Goal: Information Seeking & Learning: Learn about a topic

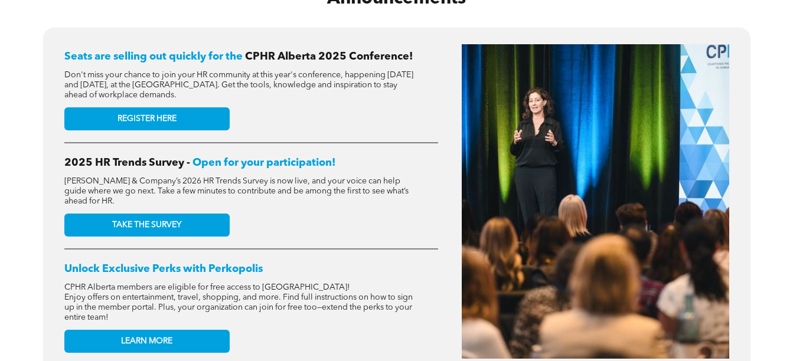
scroll to position [557, 0]
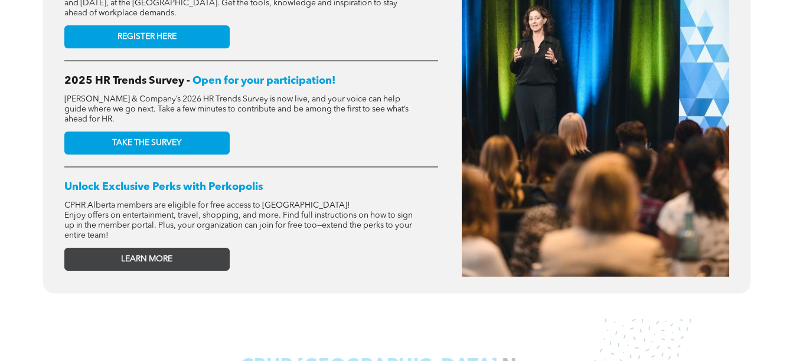
click at [202, 248] on link "LEARN MORE" at bounding box center [146, 259] width 165 height 23
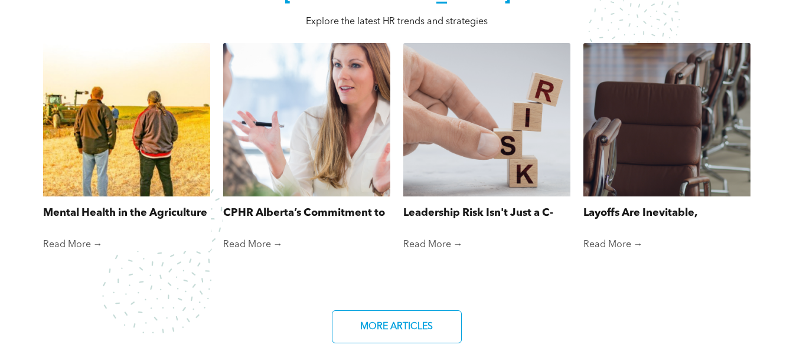
scroll to position [910, 0]
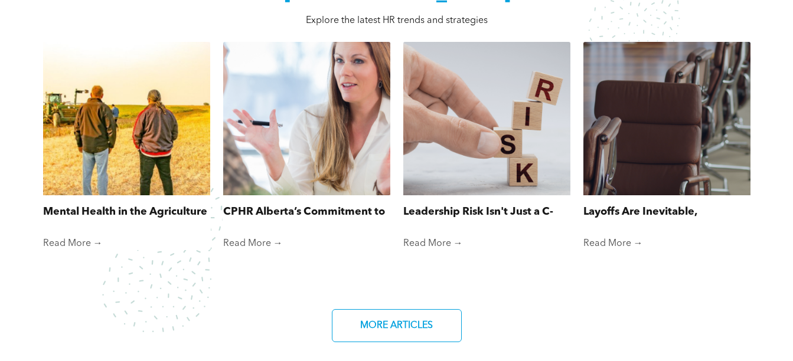
click at [301, 103] on div at bounding box center [306, 119] width 177 height 163
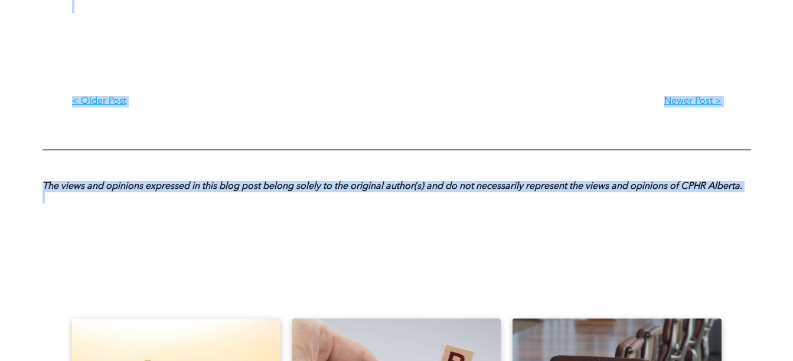
scroll to position [989, 0]
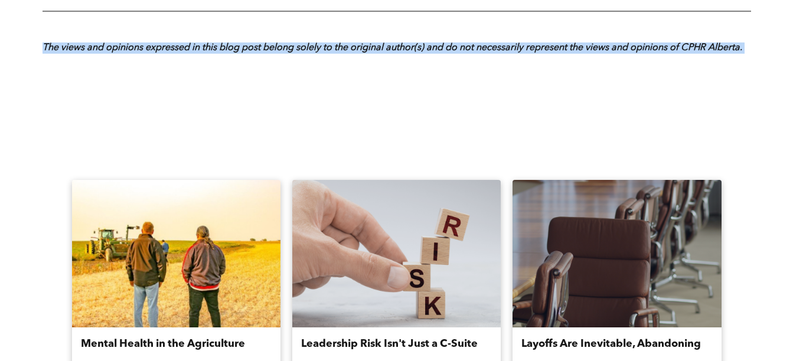
drag, startPoint x: 69, startPoint y: 182, endPoint x: 459, endPoint y: 103, distance: 398.1
click at [459, 103] on div at bounding box center [396, 118] width 557 height 59
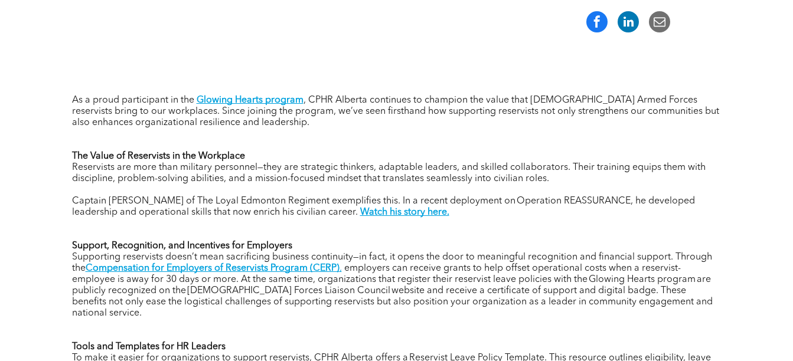
scroll to position [449, 0]
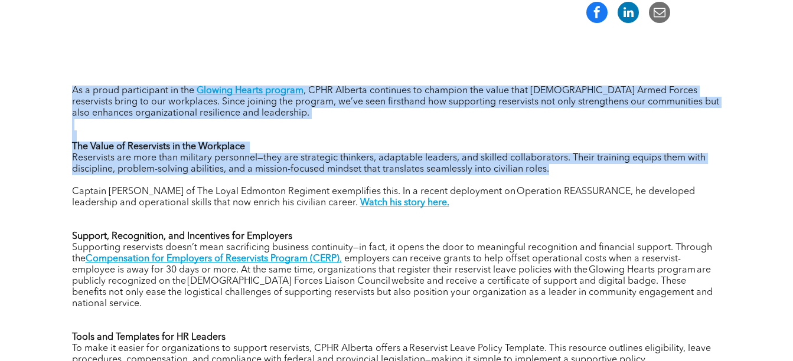
drag, startPoint x: 67, startPoint y: 90, endPoint x: 247, endPoint y: 170, distance: 196.6
click at [247, 170] on div "As a proud participant in the Glowing Hearts program , CPHR Alberta continues t…" at bounding box center [397, 285] width 709 height 483
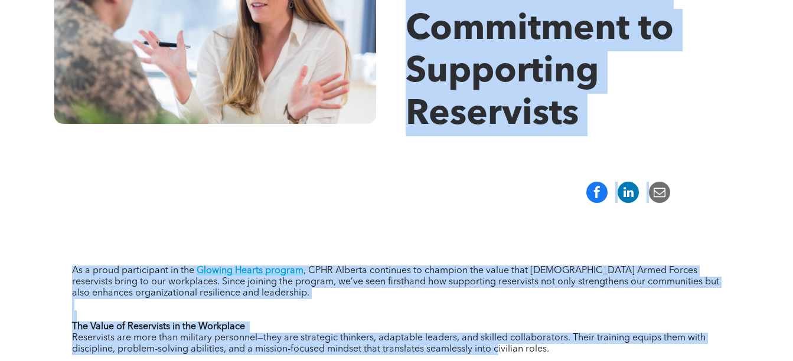
scroll to position [344, 0]
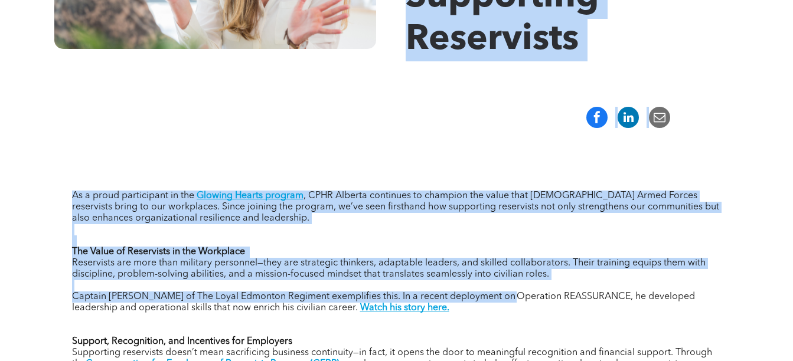
drag, startPoint x: 413, startPoint y: 252, endPoint x: 506, endPoint y: 303, distance: 105.7
drag, startPoint x: 506, startPoint y: 303, endPoint x: 318, endPoint y: 262, distance: 192.1
click at [318, 262] on span "Reservists are more than military personnel—they are strategic thinkers, adapta…" at bounding box center [389, 269] width 634 height 21
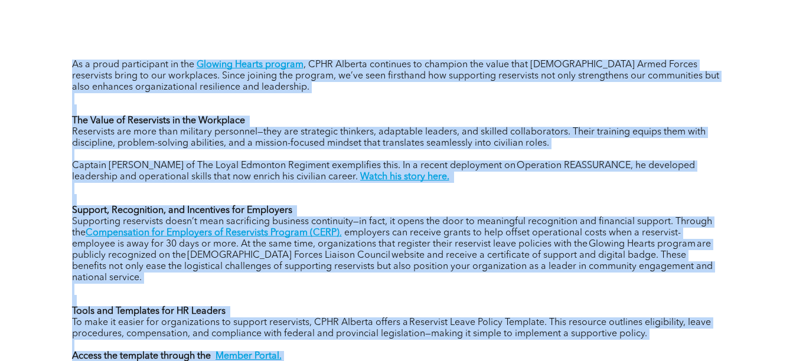
scroll to position [478, 0]
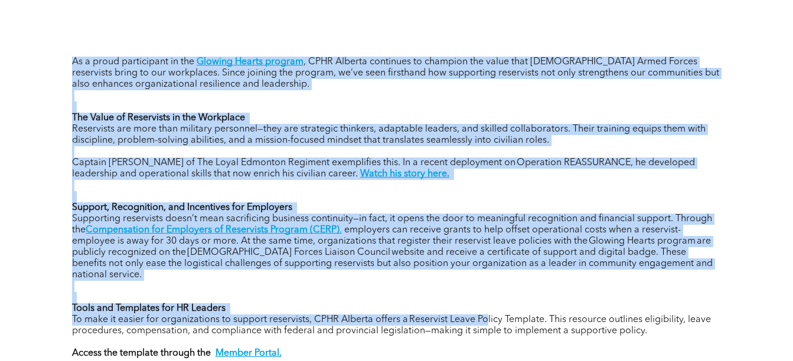
drag, startPoint x: 60, startPoint y: 169, endPoint x: 483, endPoint y: 314, distance: 447.6
click at [483, 314] on div "As a proud participant in the Glowing Hearts program , CPHR Alberta continues t…" at bounding box center [397, 256] width 709 height 483
click at [483, 315] on span "To make it easier for organizations to support reservists, CPHR Alberta offers …" at bounding box center [391, 325] width 639 height 21
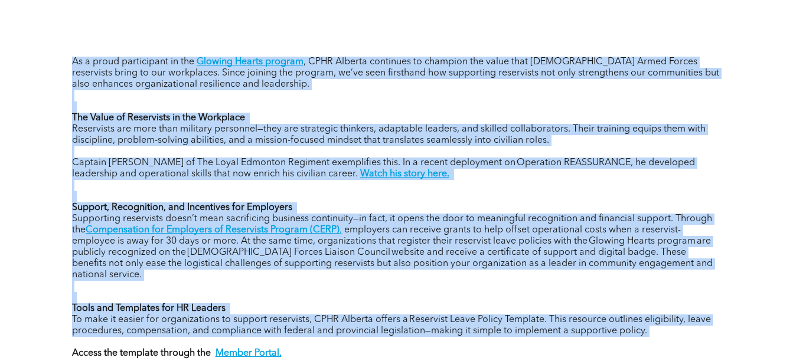
drag, startPoint x: 71, startPoint y: 56, endPoint x: 664, endPoint y: 333, distance: 654.5
click at [664, 333] on div "As a proud participant in the Glowing Hearts program , CPHR Alberta continues t…" at bounding box center [396, 217] width 649 height 347
click at [664, 333] on p "To make it easier for organizations to support reservists, CPHR Alberta offers …" at bounding box center [396, 337] width 649 height 45
drag, startPoint x: 664, startPoint y: 333, endPoint x: 64, endPoint y: 68, distance: 656.4
click at [64, 68] on div "As a proud participant in the Glowing Hearts program , CPHR Alberta continues t…" at bounding box center [397, 256] width 709 height 483
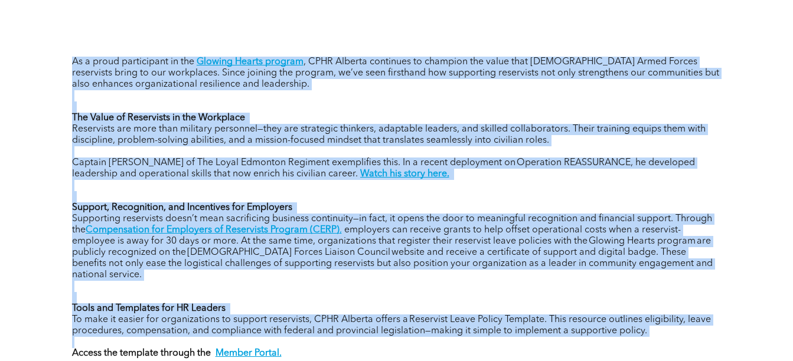
click at [64, 68] on div "As a proud participant in the Glowing Hearts program , CPHR Alberta continues t…" at bounding box center [397, 256] width 709 height 483
drag, startPoint x: 64, startPoint y: 68, endPoint x: 645, endPoint y: 331, distance: 638.4
click at [645, 331] on div "As a proud participant in the Glowing Hearts program , CPHR Alberta continues t…" at bounding box center [397, 256] width 709 height 483
click at [645, 331] on p "To make it easier for organizations to support reservists, CPHR Alberta offers …" at bounding box center [396, 337] width 649 height 45
drag, startPoint x: 645, startPoint y: 331, endPoint x: 63, endPoint y: 54, distance: 644.7
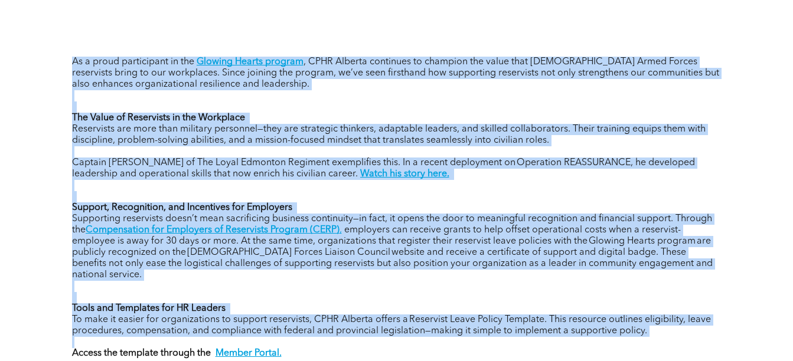
click at [63, 54] on div "As a proud participant in the Glowing Hearts program , CPHR Alberta continues t…" at bounding box center [397, 256] width 709 height 483
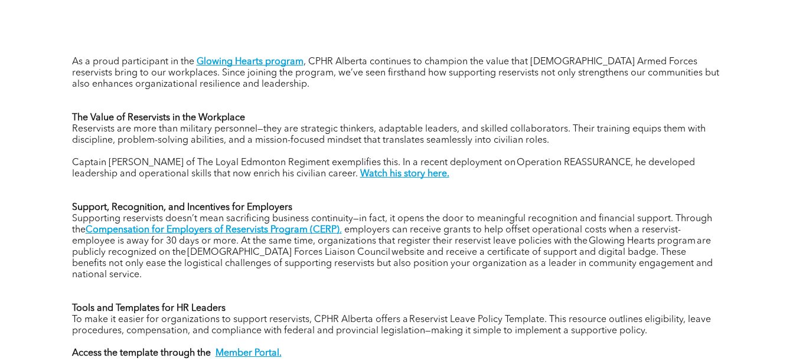
click at [63, 54] on div "As a proud participant in the Glowing Hearts program , CPHR Alberta continues t…" at bounding box center [397, 256] width 709 height 483
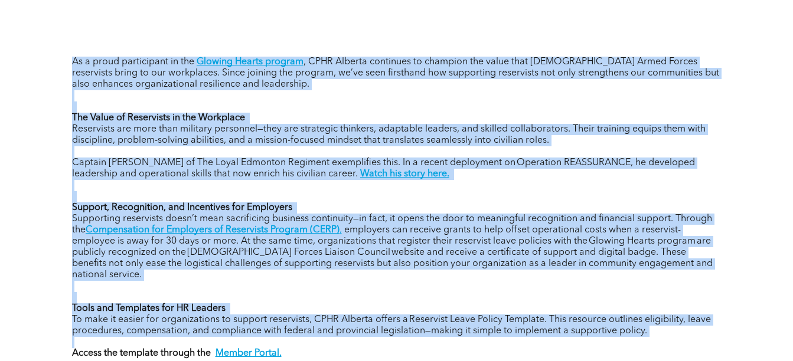
drag, startPoint x: 63, startPoint y: 54, endPoint x: 631, endPoint y: 329, distance: 630.9
click at [631, 329] on div "As a proud participant in the Glowing Hearts program , CPHR Alberta continues t…" at bounding box center [397, 256] width 709 height 483
click at [631, 329] on p "To make it easier for organizations to support reservists, CPHR Alberta offers …" at bounding box center [396, 337] width 649 height 45
drag, startPoint x: 631, startPoint y: 329, endPoint x: 66, endPoint y: 53, distance: 628.7
click at [66, 53] on div "As a proud participant in the Glowing Hearts program , CPHR Alberta continues t…" at bounding box center [397, 256] width 709 height 483
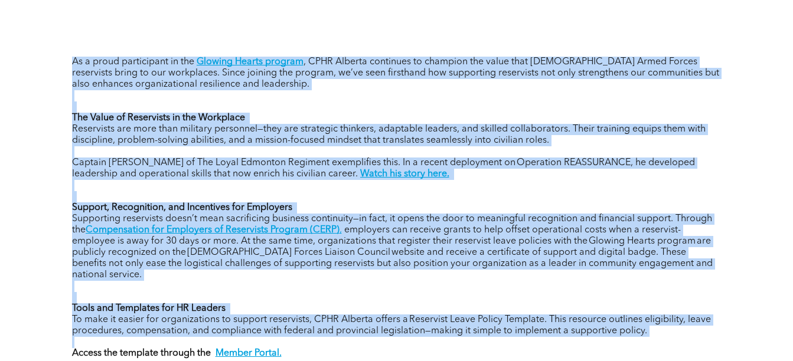
click at [66, 53] on div "As a proud participant in the Glowing Hearts program , CPHR Alberta continues t…" at bounding box center [397, 256] width 709 height 483
drag, startPoint x: 66, startPoint y: 53, endPoint x: 638, endPoint y: 326, distance: 633.8
click at [638, 326] on div "As a proud participant in the Glowing Hearts program , CPHR Alberta continues t…" at bounding box center [397, 256] width 709 height 483
click at [638, 326] on span "To make it easier for organizations to support reservists, CPHR Alberta offers …" at bounding box center [391, 325] width 639 height 21
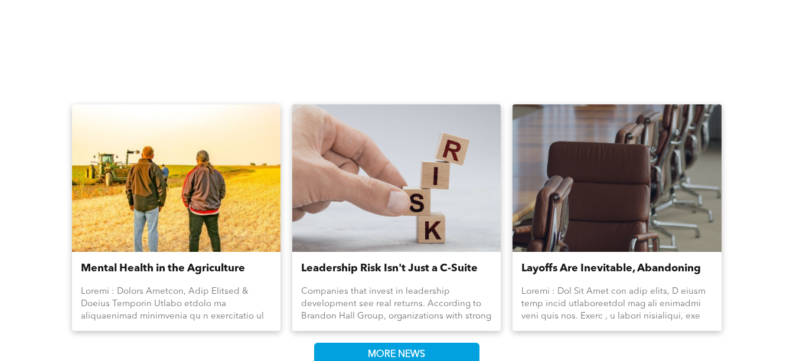
scroll to position [1073, 0]
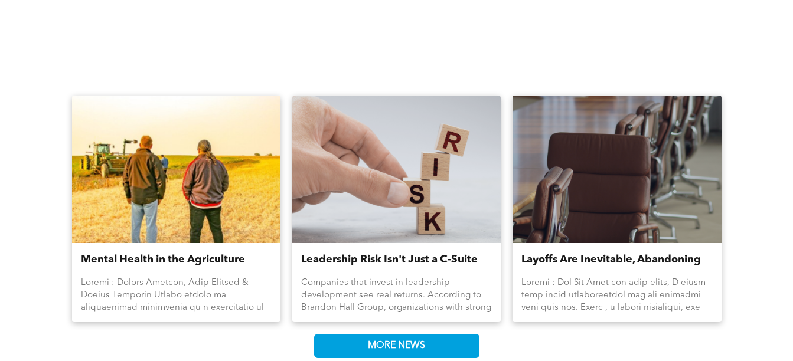
click at [183, 277] on div at bounding box center [176, 295] width 191 height 37
click at [166, 216] on div at bounding box center [176, 170] width 221 height 156
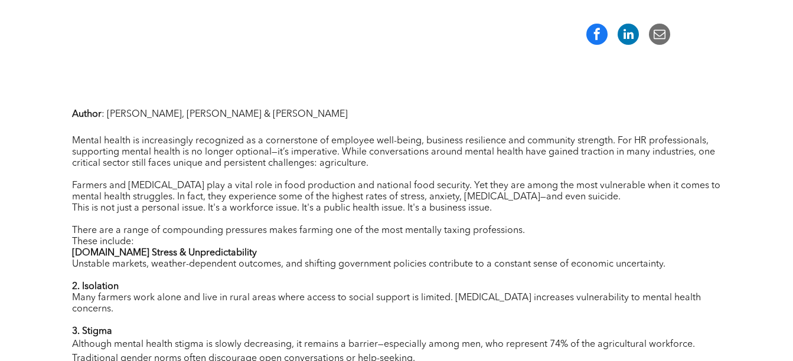
scroll to position [416, 0]
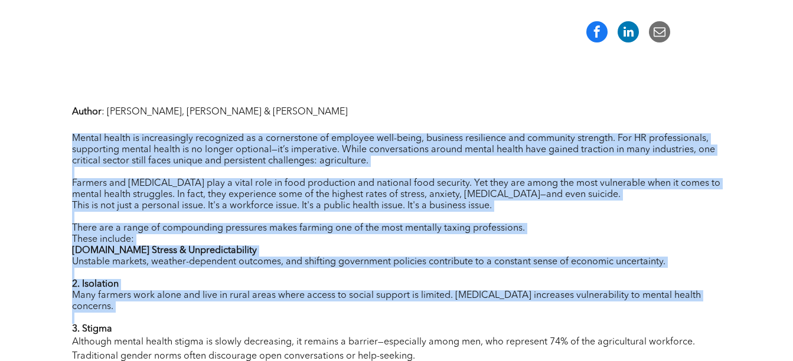
drag, startPoint x: 74, startPoint y: 135, endPoint x: 339, endPoint y: 316, distance: 321.0
click at [339, 316] on div "Author : Nicole Mahieux, Nick Canning & Kendal Tremblay Mental health is increa…" at bounding box center [396, 241] width 649 height 275
click at [339, 316] on p at bounding box center [396, 318] width 649 height 11
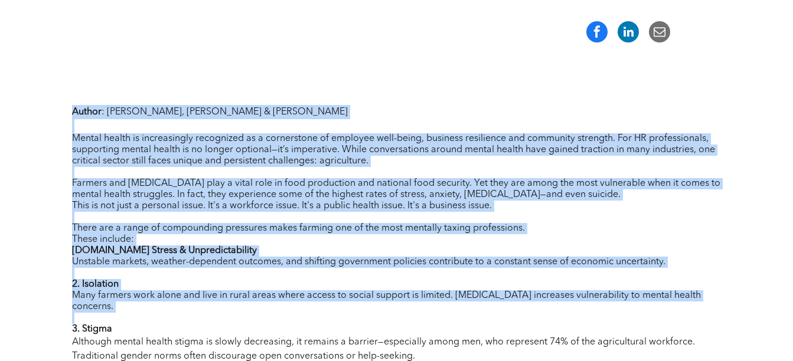
drag, startPoint x: 339, startPoint y: 316, endPoint x: 73, endPoint y: 108, distance: 338.2
click at [73, 108] on div "Author : Nicole Mahieux, Nick Canning & Kendal Tremblay Mental health is increa…" at bounding box center [396, 241] width 649 height 275
click at [73, 108] on strong "Author" at bounding box center [87, 111] width 30 height 9
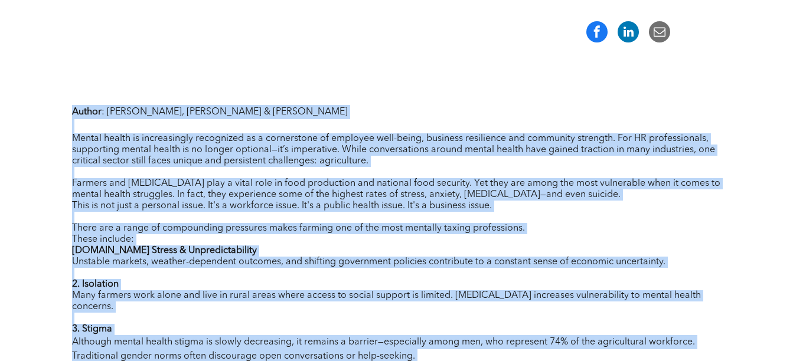
scroll to position [454, 0]
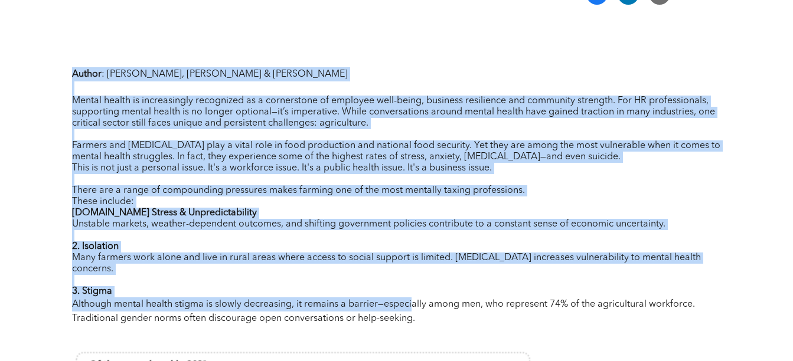
drag, startPoint x: 73, startPoint y: 108, endPoint x: 417, endPoint y: 312, distance: 400.0
click at [417, 312] on div "Author : Nicole Mahieux, Nick Canning & Kendal Tremblay Mental health is increa…" at bounding box center [396, 203] width 649 height 275
click at [417, 312] on p "Although mental health stigma is slowly decreasing, it remains a barrier—especi…" at bounding box center [396, 312] width 649 height 28
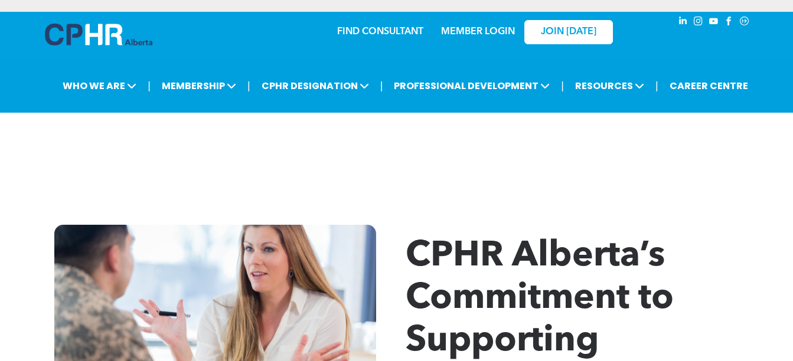
scroll to position [1125, 0]
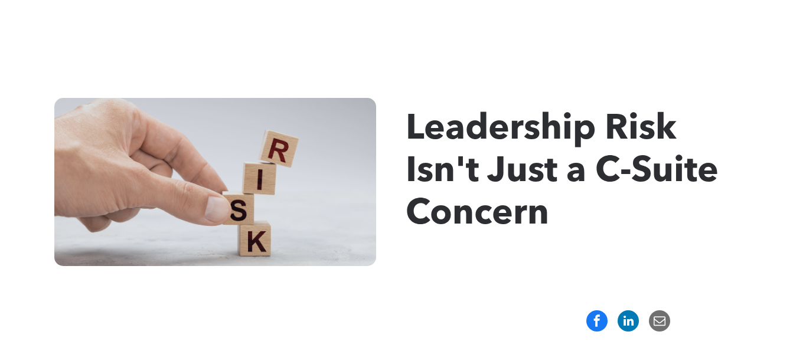
scroll to position [126, 0]
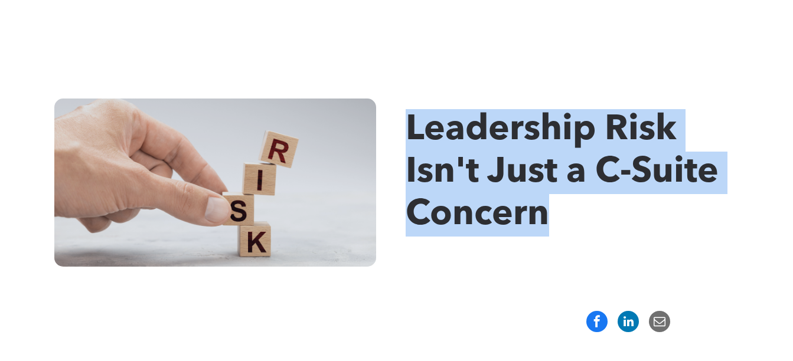
drag, startPoint x: 412, startPoint y: 126, endPoint x: 559, endPoint y: 212, distance: 169.6
click at [559, 212] on h1 "Leadership Risk Isn't Just a C-Suite Concern" at bounding box center [578, 173] width 345 height 128
drag, startPoint x: 559, startPoint y: 212, endPoint x: 428, endPoint y: 122, distance: 158.7
click at [428, 122] on h1 "Leadership Risk Isn't Just a C-Suite Concern" at bounding box center [578, 173] width 345 height 128
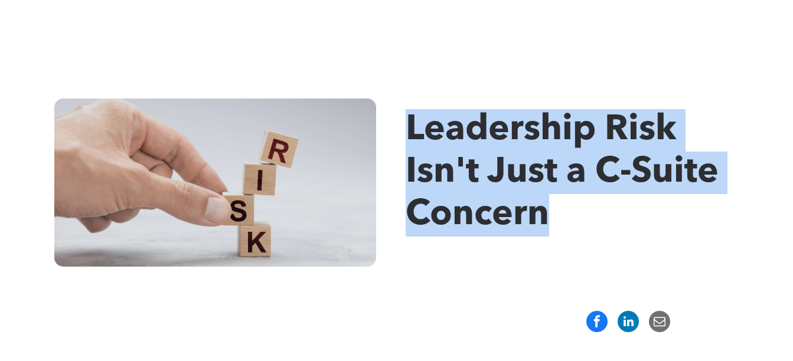
click at [428, 122] on span "Leadership Risk Isn't Just a C-Suite Concern" at bounding box center [562, 173] width 313 height 120
drag, startPoint x: 428, startPoint y: 122, endPoint x: 528, endPoint y: 253, distance: 165.1
click at [528, 253] on div "Leadership Risk Isn't Just a C-Suite Concern" at bounding box center [578, 183] width 345 height 168
drag, startPoint x: 528, startPoint y: 253, endPoint x: 432, endPoint y: 133, distance: 153.3
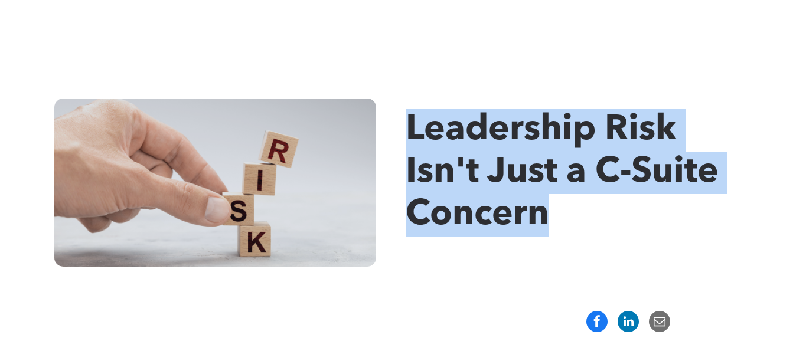
click at [432, 133] on div "Leadership Risk Isn't Just a C-Suite Concern" at bounding box center [578, 183] width 345 height 168
click at [432, 133] on span "Leadership Risk Isn't Just a C-Suite Concern" at bounding box center [562, 173] width 313 height 120
drag, startPoint x: 432, startPoint y: 133, endPoint x: 558, endPoint y: 200, distance: 142.4
click at [558, 200] on h1 "Leadership Risk Isn't Just a C-Suite Concern" at bounding box center [578, 173] width 345 height 128
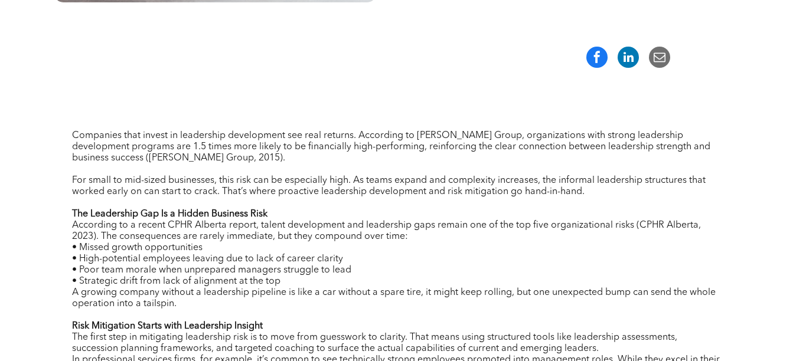
scroll to position [391, 0]
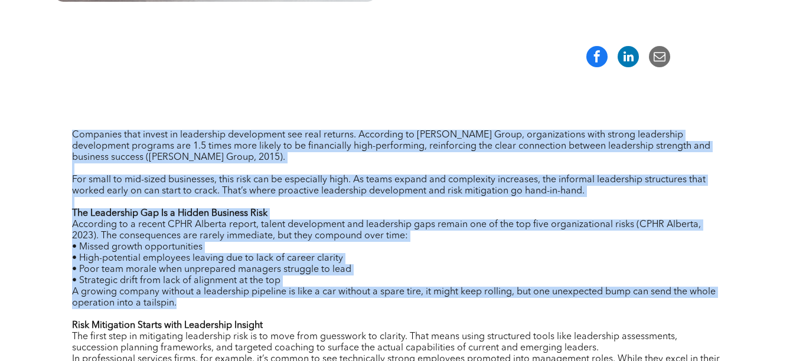
drag, startPoint x: 67, startPoint y: 136, endPoint x: 382, endPoint y: 301, distance: 355.5
click at [158, 205] on p at bounding box center [396, 202] width 649 height 11
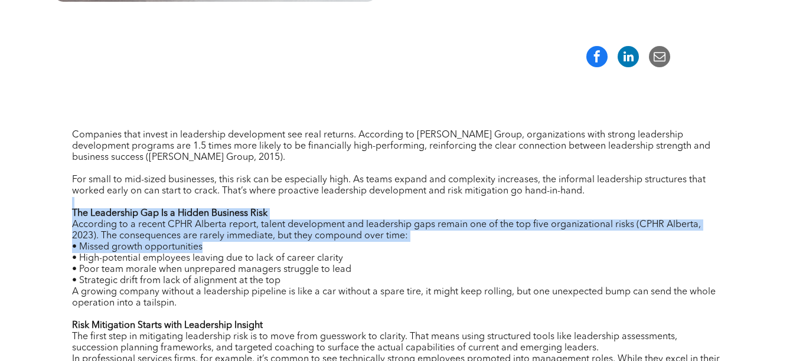
drag, startPoint x: 89, startPoint y: 202, endPoint x: 440, endPoint y: 243, distance: 353.7
click at [440, 243] on p "• Missed growth opportunities" at bounding box center [396, 247] width 649 height 11
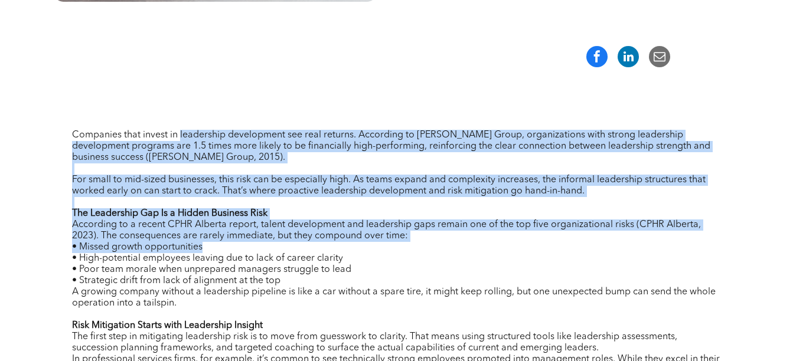
drag, startPoint x: 440, startPoint y: 243, endPoint x: 207, endPoint y: 96, distance: 275.7
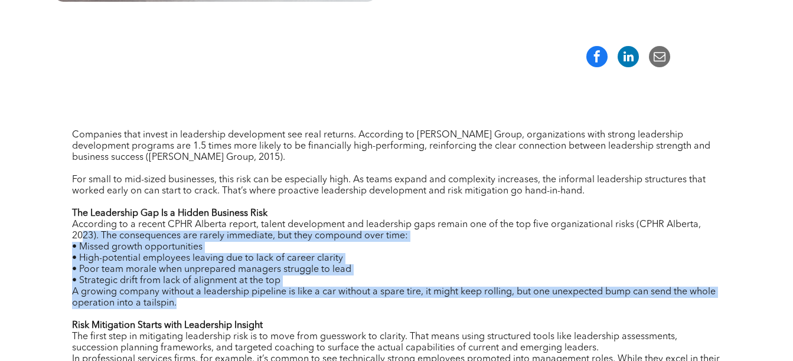
drag, startPoint x: 81, startPoint y: 239, endPoint x: 278, endPoint y: 302, distance: 206.1
click at [278, 302] on p "A growing company without a leadership pipeline is like a car without a spare t…" at bounding box center [396, 298] width 649 height 22
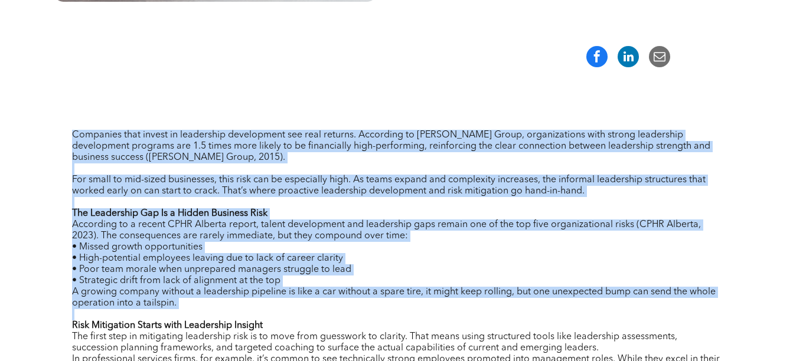
drag, startPoint x: 278, startPoint y: 302, endPoint x: 73, endPoint y: 135, distance: 263.9
click at [73, 135] on span "Companies that invest in leadership development see real returns. According to …" at bounding box center [391, 146] width 638 height 32
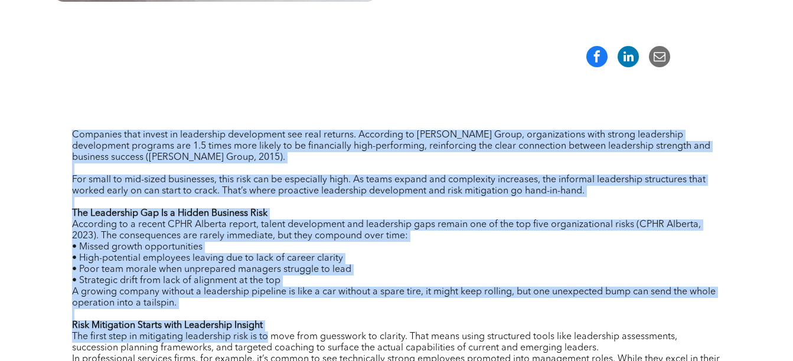
drag, startPoint x: 73, startPoint y: 135, endPoint x: 264, endPoint y: 338, distance: 278.6
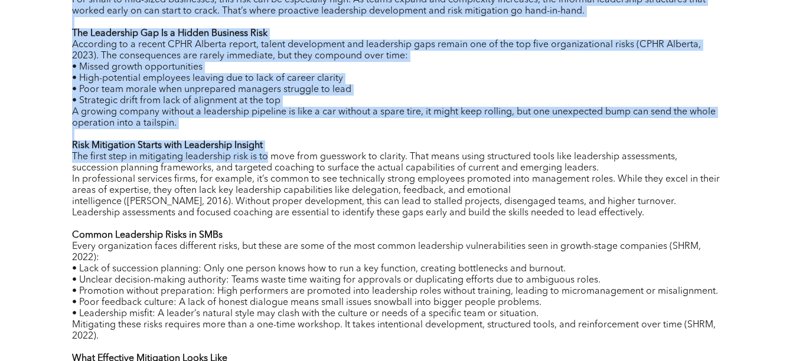
scroll to position [575, 0]
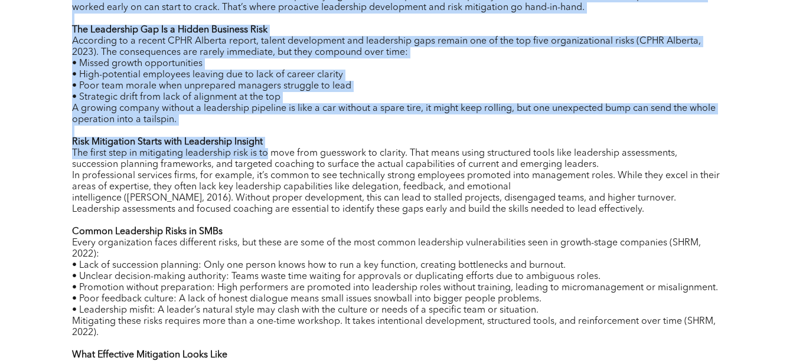
click at [223, 100] on span "• Strategic drift from lack of alignment at the top" at bounding box center [176, 97] width 208 height 9
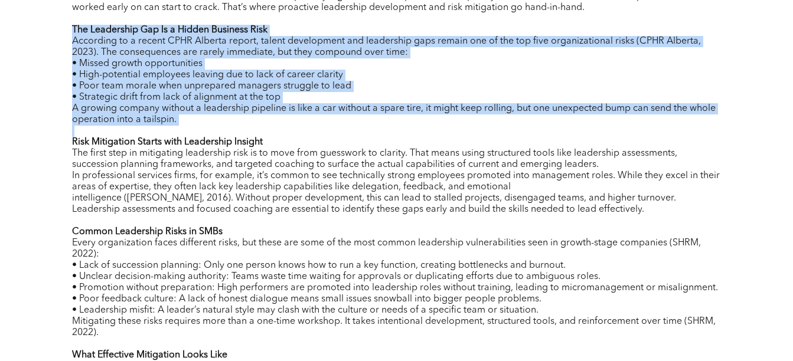
drag, startPoint x: 66, startPoint y: 35, endPoint x: 260, endPoint y: 130, distance: 216.3
click at [260, 130] on div "Companies that invest in leadership development see real returns. According to …" at bounding box center [397, 349] width 709 height 890
click at [260, 130] on p at bounding box center [396, 131] width 649 height 11
drag, startPoint x: 260, startPoint y: 130, endPoint x: 77, endPoint y: 24, distance: 211.7
click at [77, 24] on div "Companies that invest in leadership development see real returns. According to …" at bounding box center [396, 215] width 649 height 541
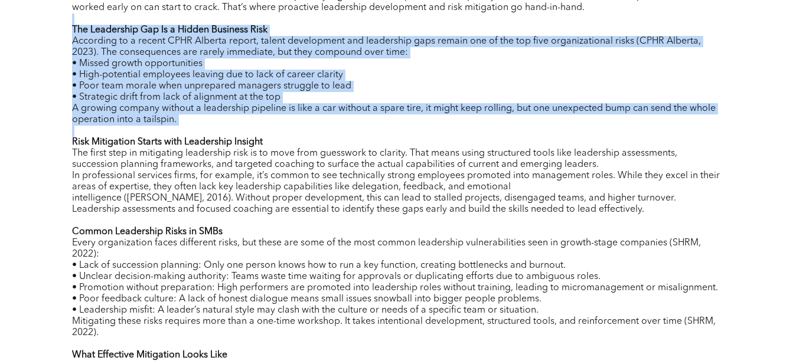
click at [77, 24] on p at bounding box center [396, 19] width 649 height 11
drag, startPoint x: 77, startPoint y: 24, endPoint x: 174, endPoint y: 127, distance: 141.2
click at [174, 127] on div "Companies that invest in leadership development see real returns. According to …" at bounding box center [396, 215] width 649 height 541
click at [174, 127] on p at bounding box center [396, 131] width 649 height 11
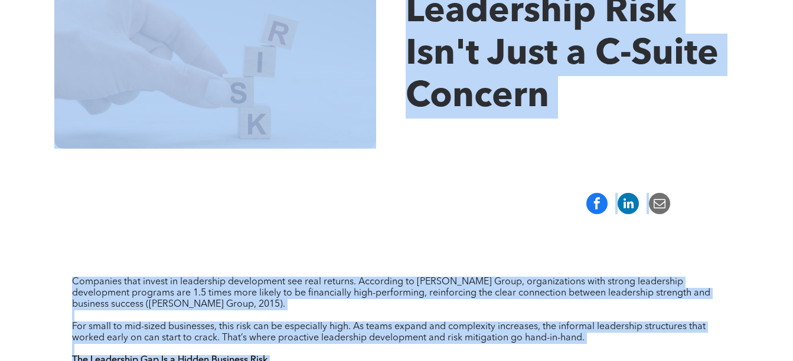
scroll to position [0, 0]
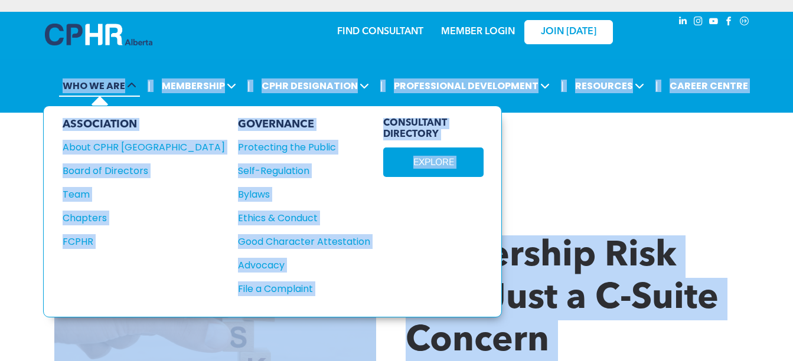
drag, startPoint x: 174, startPoint y: 127, endPoint x: 86, endPoint y: 80, distance: 100.4
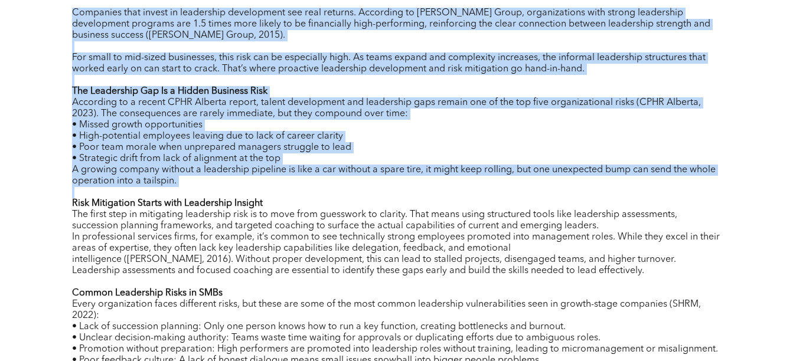
scroll to position [553, 0]
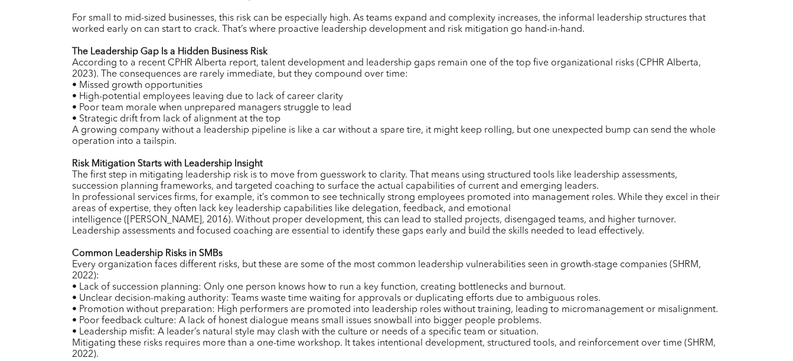
click at [210, 205] on span "In professional services firms, for example, it’s common to see technically str…" at bounding box center [396, 203] width 648 height 21
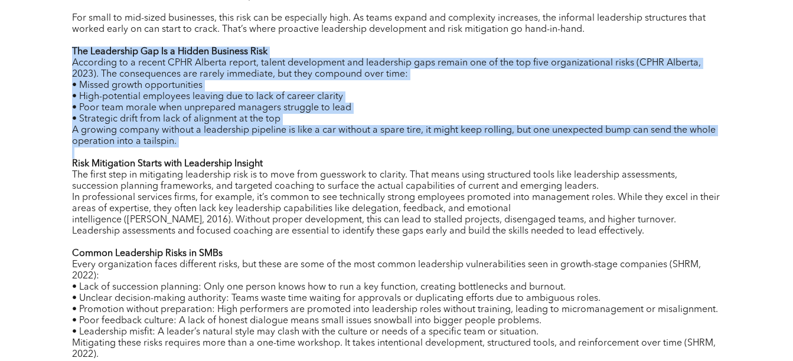
drag, startPoint x: 61, startPoint y: 53, endPoint x: 201, endPoint y: 151, distance: 171.0
click at [201, 151] on p at bounding box center [396, 153] width 649 height 11
drag, startPoint x: 201, startPoint y: 151, endPoint x: 76, endPoint y: 48, distance: 162.0
click at [76, 48] on div "Companies that invest in leadership development see real returns. According to …" at bounding box center [396, 237] width 649 height 541
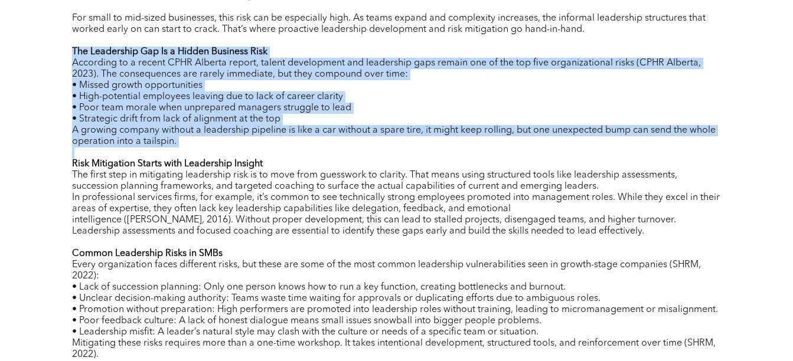
click at [76, 48] on strong "The Leadership Gap Is a Hidden Business Risk" at bounding box center [169, 51] width 195 height 9
drag, startPoint x: 76, startPoint y: 48, endPoint x: 216, endPoint y: 141, distance: 167.5
click at [216, 141] on div "Companies that invest in leadership development see real returns. According to …" at bounding box center [396, 237] width 649 height 541
click at [216, 141] on p "A growing company without a leadership pipeline is like a car without a spare t…" at bounding box center [396, 136] width 649 height 22
drag, startPoint x: 216, startPoint y: 141, endPoint x: 73, endPoint y: 47, distance: 170.6
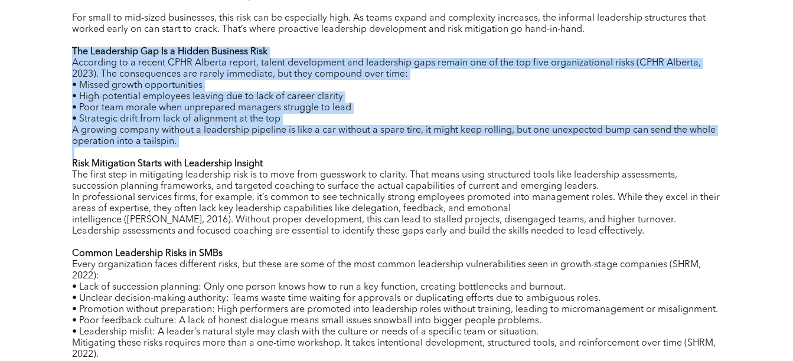
click at [73, 47] on div "Companies that invest in leadership development see real returns. According to …" at bounding box center [396, 237] width 649 height 541
click at [73, 47] on strong "The Leadership Gap Is a Hidden Business Risk" at bounding box center [169, 51] width 195 height 9
drag, startPoint x: 73, startPoint y: 47, endPoint x: 180, endPoint y: 142, distance: 143.1
click at [180, 142] on div "Companies that invest in leadership development see real returns. According to …" at bounding box center [396, 237] width 649 height 541
click at [180, 142] on p "A growing company without a leadership pipeline is like a car without a spare t…" at bounding box center [396, 136] width 649 height 22
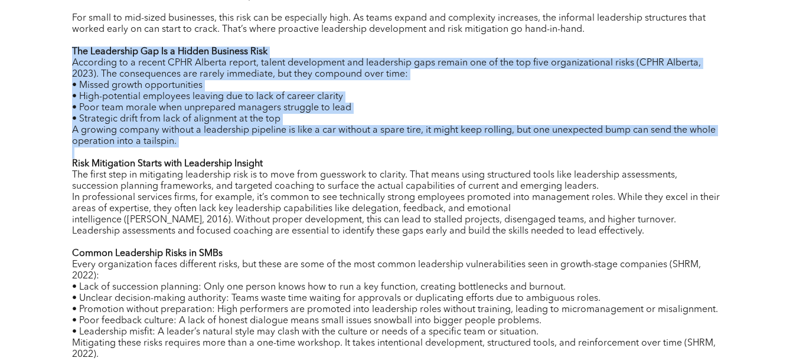
drag, startPoint x: 180, startPoint y: 142, endPoint x: 68, endPoint y: 51, distance: 144.0
drag, startPoint x: 68, startPoint y: 51, endPoint x: 169, endPoint y: 143, distance: 136.3
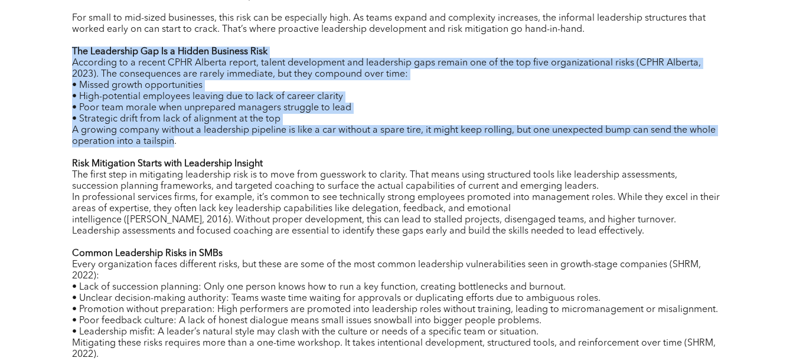
click at [169, 143] on span "A growing company without a leadership pipeline is like a car without a spare t…" at bounding box center [394, 136] width 644 height 21
drag, startPoint x: 169, startPoint y: 143, endPoint x: 80, endPoint y: 54, distance: 125.7
click at [80, 54] on div "Companies that invest in leadership development see real returns. According to …" at bounding box center [396, 237] width 649 height 541
click at [80, 54] on strong "The Leadership Gap Is a Hidden Business Risk" at bounding box center [169, 51] width 195 height 9
drag, startPoint x: 80, startPoint y: 54, endPoint x: 169, endPoint y: 143, distance: 125.7
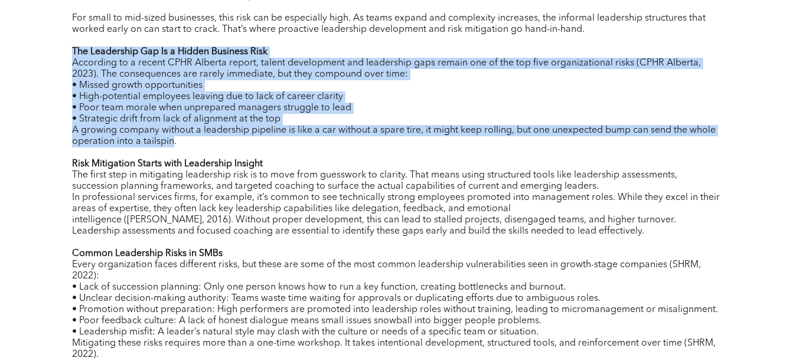
click at [169, 143] on div "Companies that invest in leadership development see real returns. According to …" at bounding box center [396, 237] width 649 height 541
click at [169, 143] on span "A growing company without a leadership pipeline is like a car without a spare t…" at bounding box center [394, 136] width 644 height 21
drag, startPoint x: 169, startPoint y: 143, endPoint x: 63, endPoint y: 57, distance: 136.0
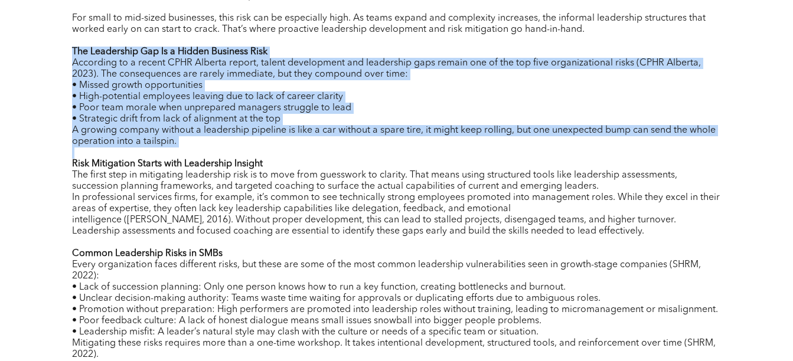
drag, startPoint x: 63, startPoint y: 57, endPoint x: 213, endPoint y: 154, distance: 177.7
click at [213, 154] on p at bounding box center [396, 153] width 649 height 11
drag, startPoint x: 213, startPoint y: 154, endPoint x: 77, endPoint y: 44, distance: 174.2
click at [77, 44] on div "Companies that invest in leadership development see real returns. According to …" at bounding box center [396, 237] width 649 height 541
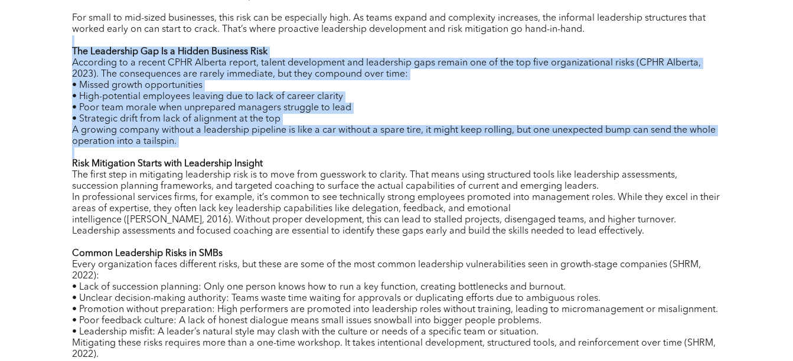
click at [77, 44] on p at bounding box center [396, 40] width 649 height 11
drag, startPoint x: 77, startPoint y: 44, endPoint x: 254, endPoint y: 149, distance: 205.8
click at [254, 149] on div "Companies that invest in leadership development see real returns. According to …" at bounding box center [396, 237] width 649 height 541
click at [254, 149] on p at bounding box center [396, 153] width 649 height 11
drag, startPoint x: 254, startPoint y: 149, endPoint x: 76, endPoint y: 45, distance: 206.2
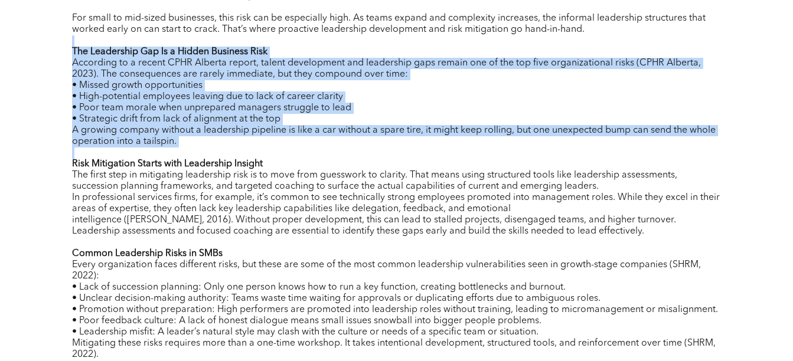
click at [76, 45] on div "Companies that invest in leadership development see real returns. According to …" at bounding box center [396, 237] width 649 height 541
click at [76, 45] on p at bounding box center [396, 40] width 649 height 11
drag, startPoint x: 76, startPoint y: 45, endPoint x: 215, endPoint y: 151, distance: 174.8
click at [215, 151] on div "Companies that invest in leadership development see real returns. According to …" at bounding box center [396, 237] width 649 height 541
click at [215, 151] on p at bounding box center [396, 153] width 649 height 11
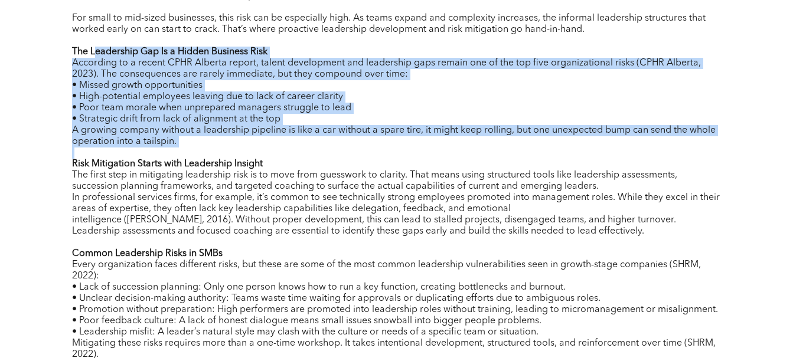
drag, startPoint x: 215, startPoint y: 151, endPoint x: 96, endPoint y: 56, distance: 152.1
click at [96, 56] on div "Companies that invest in leadership development see real returns. According to …" at bounding box center [396, 237] width 649 height 541
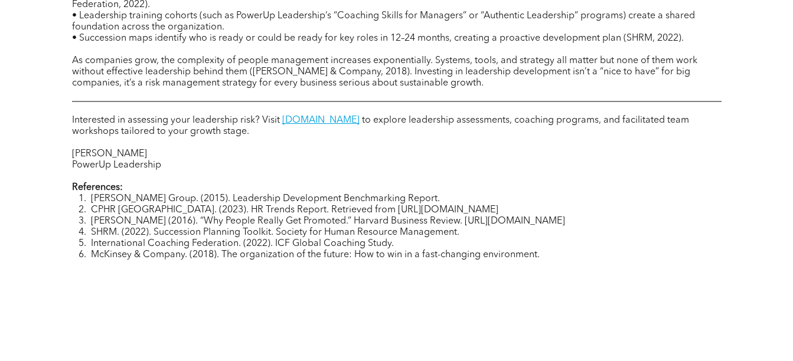
scroll to position [1004, 0]
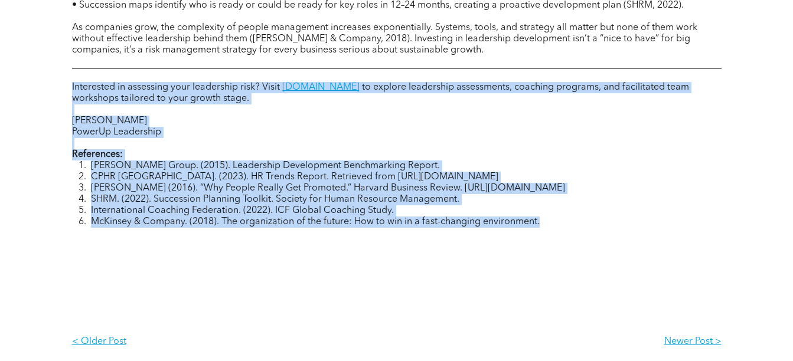
drag, startPoint x: 598, startPoint y: 225, endPoint x: 63, endPoint y: 82, distance: 553.7
drag, startPoint x: 63, startPoint y: 82, endPoint x: 557, endPoint y: 239, distance: 518.6
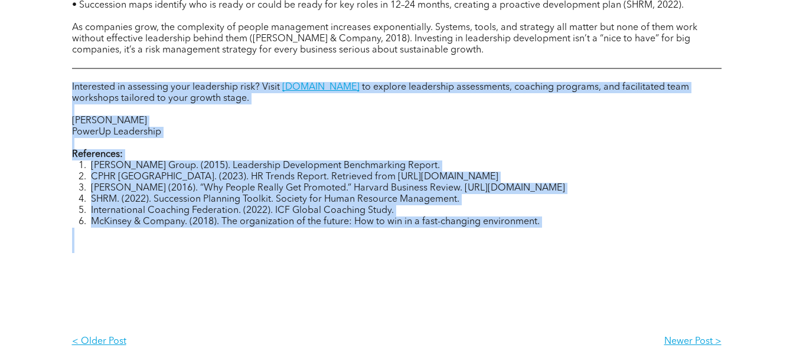
click at [557, 239] on p at bounding box center [396, 235] width 649 height 14
drag, startPoint x: 557, startPoint y: 239, endPoint x: 92, endPoint y: 79, distance: 492.8
drag, startPoint x: 92, startPoint y: 79, endPoint x: 319, endPoint y: 217, distance: 266.3
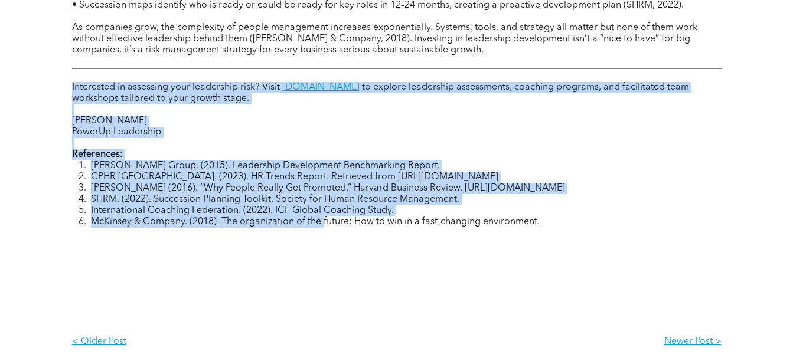
drag, startPoint x: 56, startPoint y: 84, endPoint x: 583, endPoint y: 211, distance: 541.6
click at [583, 211] on li "International Coaching Federation. (2022). ICF Global Coaching Study." at bounding box center [406, 210] width 631 height 11
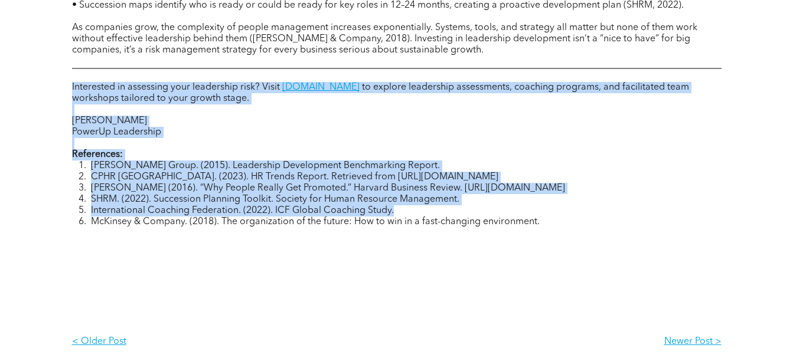
drag, startPoint x: 583, startPoint y: 211, endPoint x: 80, endPoint y: 86, distance: 518.4
click at [80, 86] on div "Interested in assessing your leadership risk? Visit powerupleadership.ca to exp…" at bounding box center [396, 168] width 649 height 174
click at [80, 86] on span "Interested in assessing your leadership risk? Visit" at bounding box center [176, 87] width 208 height 9
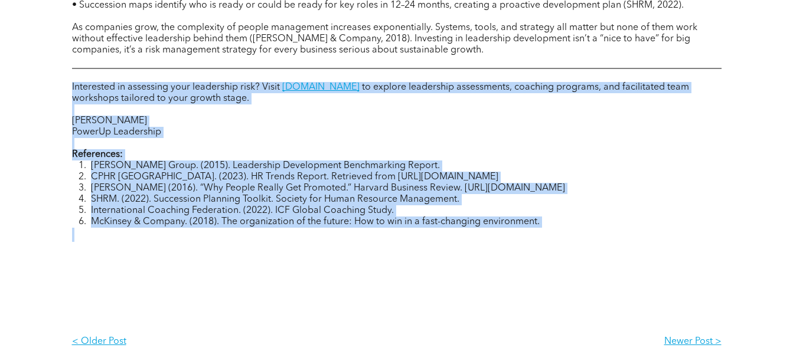
drag, startPoint x: 80, startPoint y: 86, endPoint x: 595, endPoint y: 220, distance: 532.6
click at [595, 220] on div "Interested in assessing your leadership risk? Visit powerupleadership.ca to exp…" at bounding box center [396, 168] width 649 height 174
click at [595, 220] on li "McKinsey & Company. (2018). The organization of the future: How to win in a fas…" at bounding box center [406, 222] width 631 height 11
